Goal: Communication & Community: Connect with others

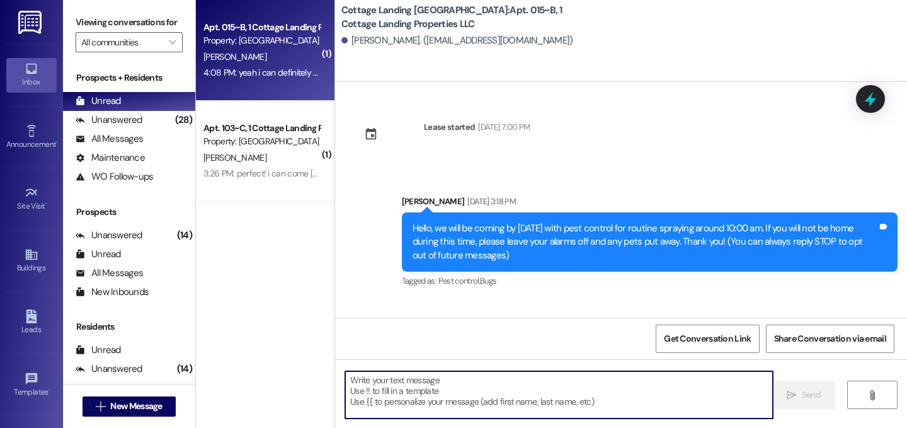
scroll to position [2270, 0]
